Goal: Find specific page/section: Find specific page/section

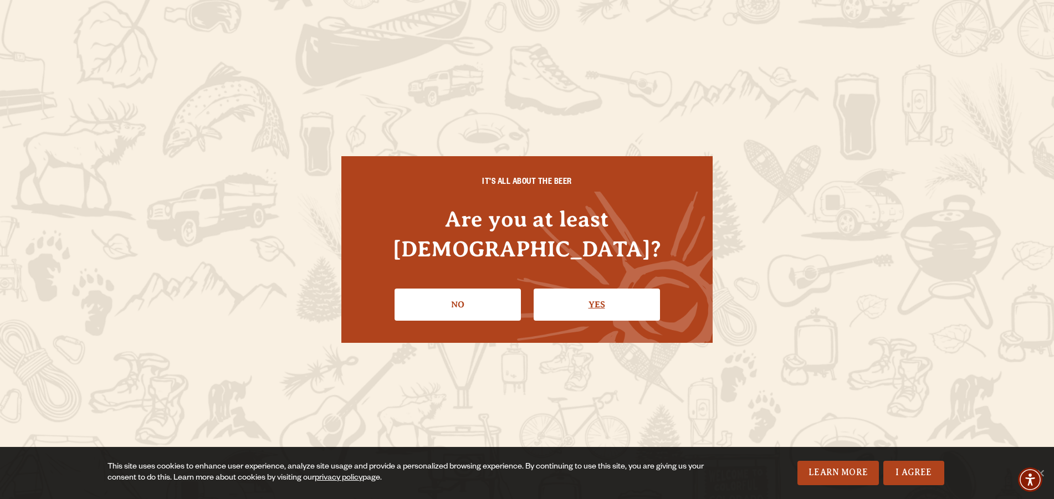
click at [575, 289] on link "Yes" at bounding box center [597, 305] width 126 height 32
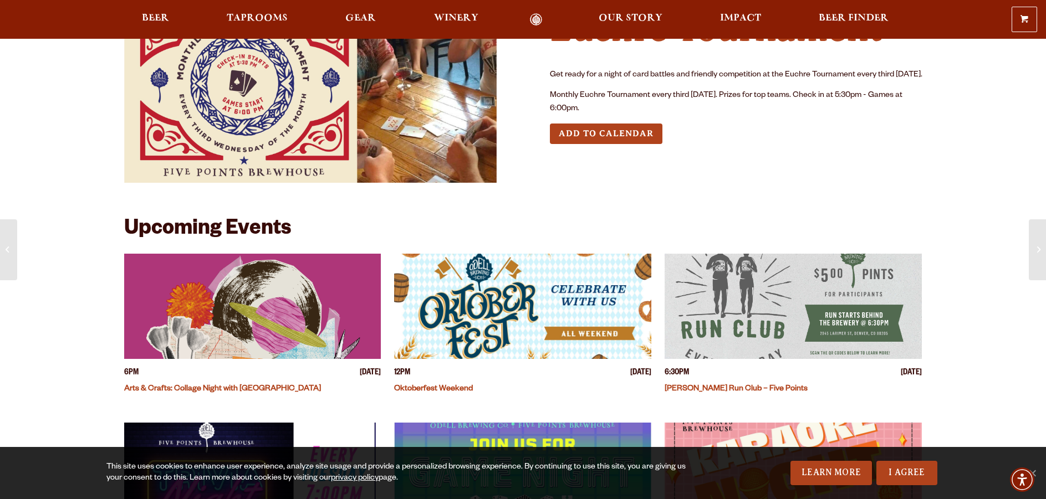
scroll to position [166, 0]
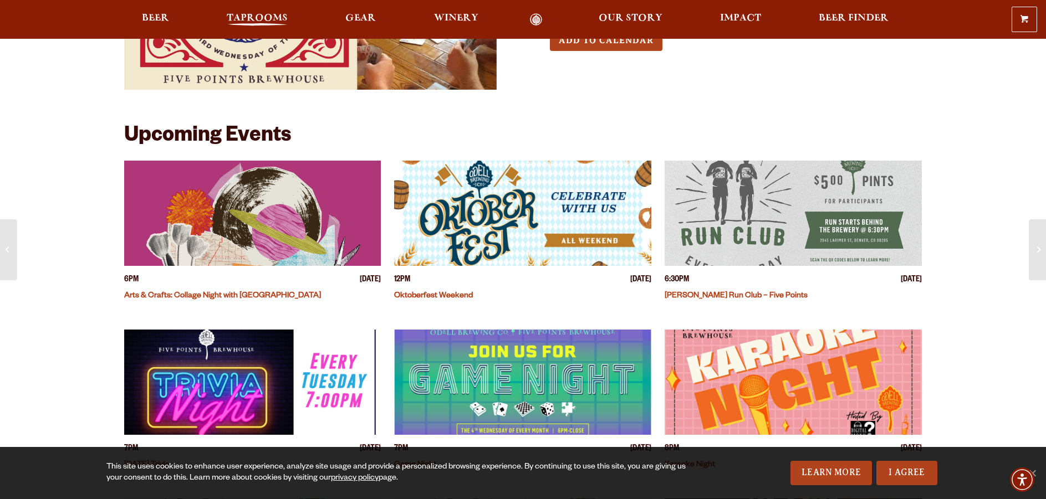
click at [259, 19] on span "Taprooms" at bounding box center [257, 18] width 61 height 9
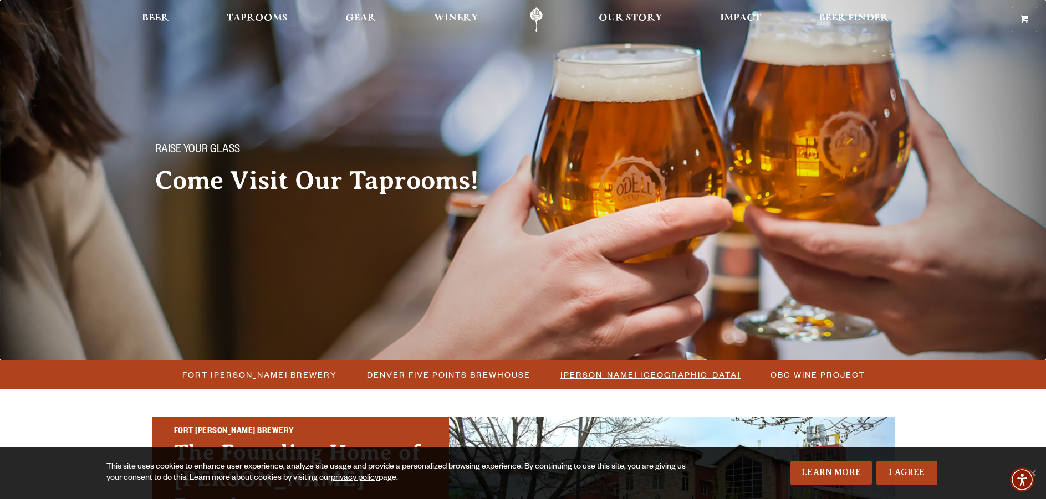
click at [619, 380] on span "[PERSON_NAME] [GEOGRAPHIC_DATA]" at bounding box center [650, 375] width 180 height 16
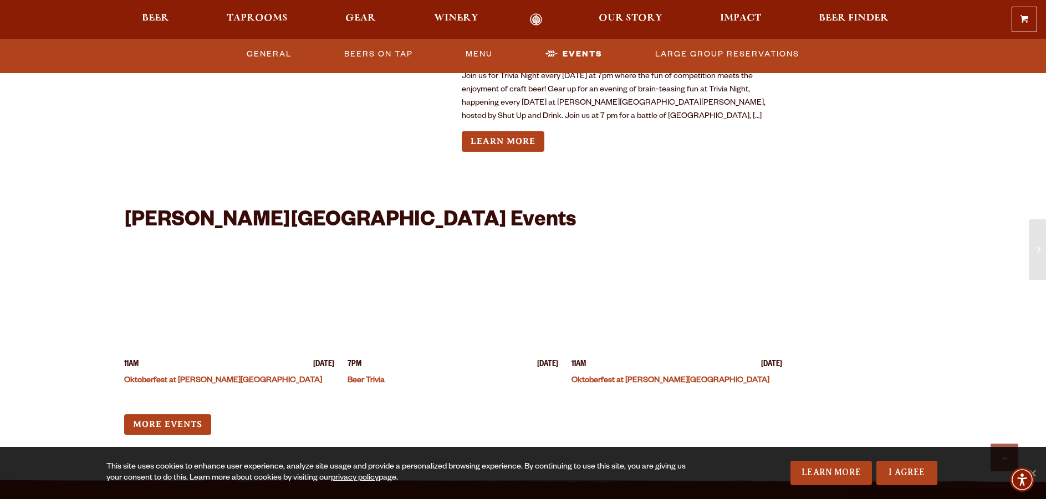
scroll to position [2549, 0]
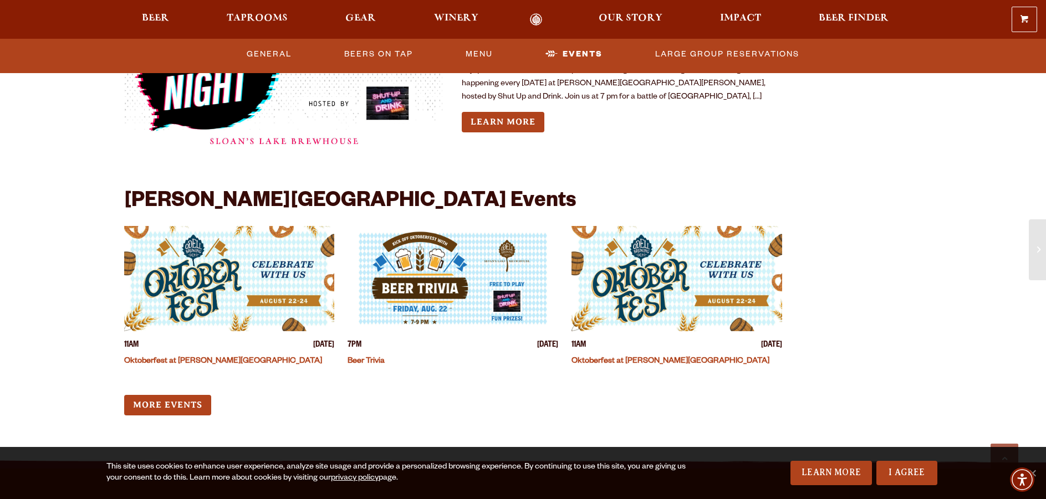
click at [193, 378] on div "11AM Friday August 22, 2025 Oktoberfest at Sloan’s Lake 7PM Friday August 22, 2…" at bounding box center [453, 321] width 658 height 190
click at [188, 395] on link "More Events" at bounding box center [167, 405] width 87 height 21
